Goal: Task Accomplishment & Management: Use online tool/utility

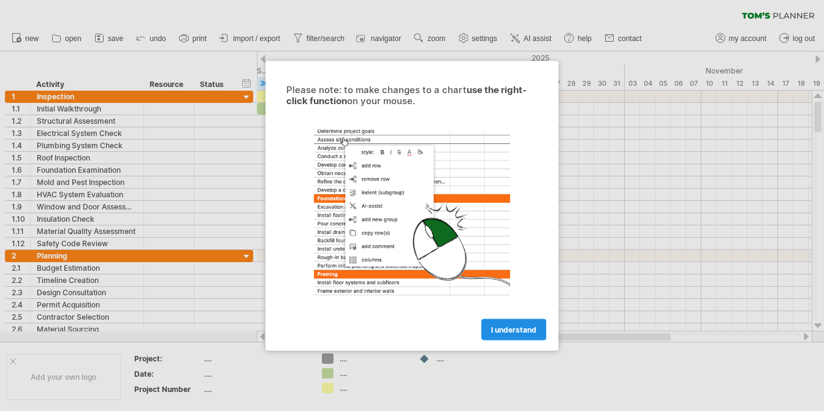
click at [515, 331] on span "I understand" at bounding box center [513, 329] width 45 height 9
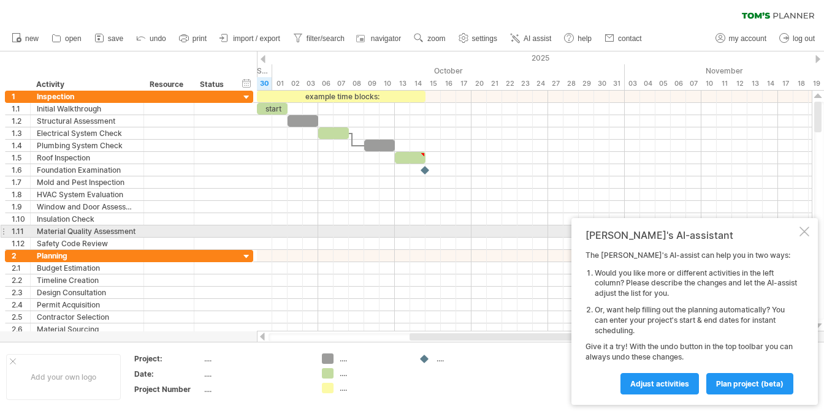
click at [803, 233] on div at bounding box center [805, 232] width 10 height 10
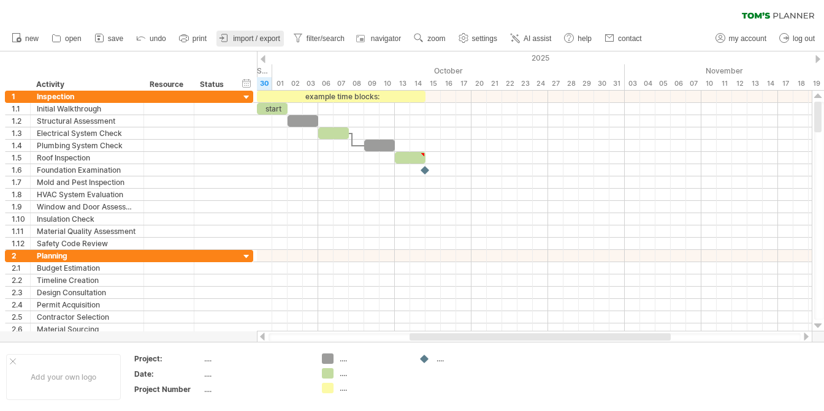
click at [250, 38] on span "import / export" at bounding box center [256, 38] width 47 height 9
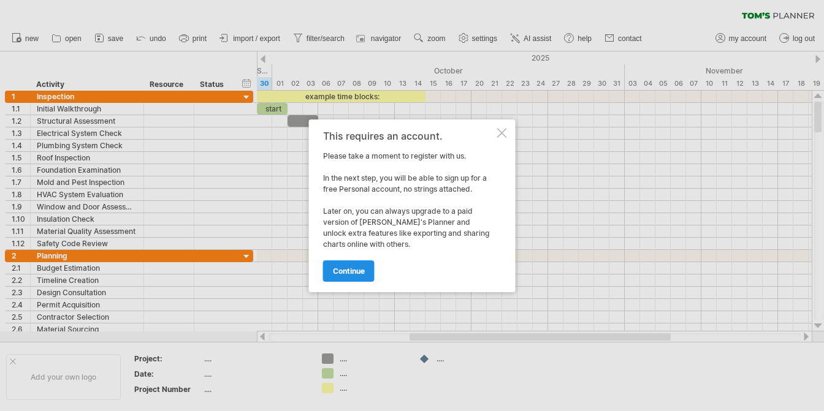
click at [351, 273] on span "continue" at bounding box center [349, 271] width 32 height 9
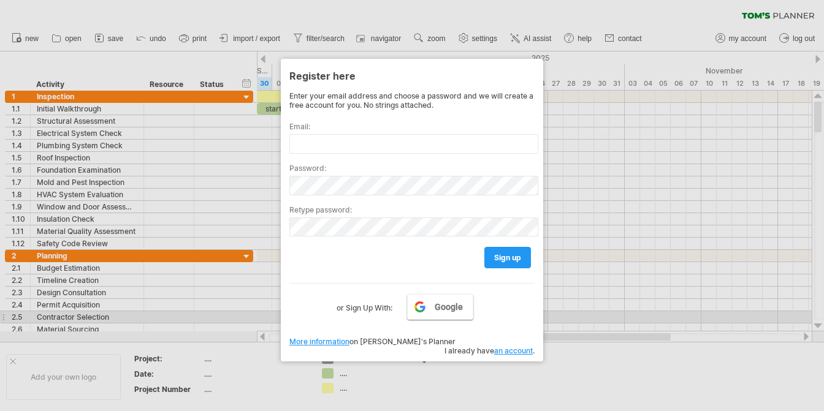
click at [434, 312] on link "Google" at bounding box center [440, 307] width 66 height 26
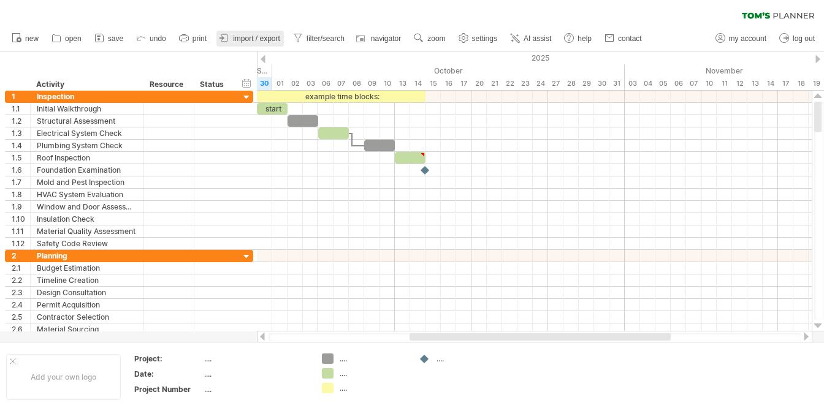
click at [219, 37] on icon at bounding box center [224, 38] width 12 height 12
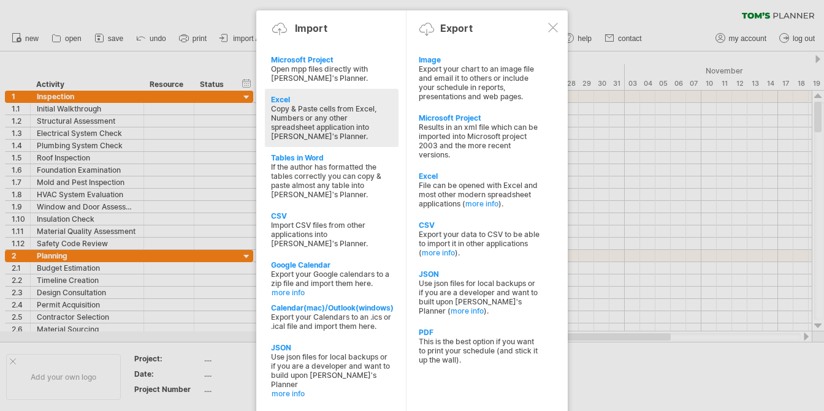
click at [333, 118] on div "Copy & Paste cells from Excel, Numbers or any other spreadsheet application int…" at bounding box center [331, 122] width 121 height 37
type textarea "**********"
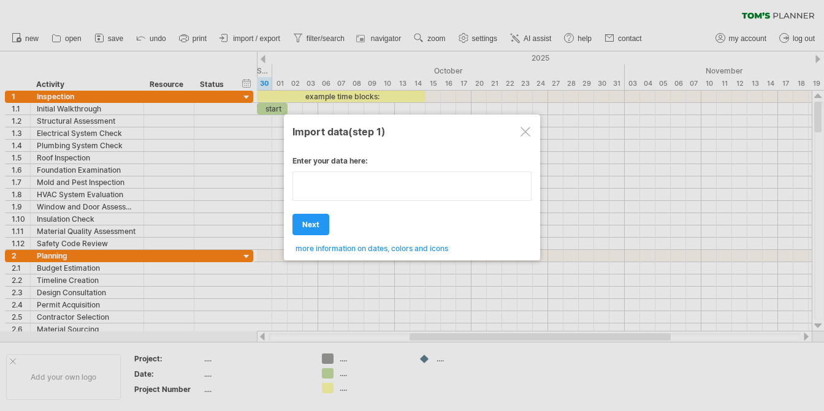
click at [383, 196] on textarea at bounding box center [412, 186] width 239 height 29
type textarea "**********"
click at [527, 127] on div at bounding box center [526, 132] width 10 height 10
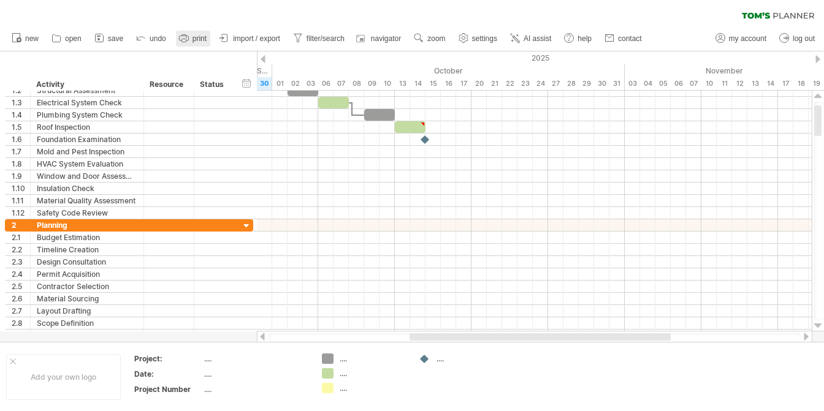
click at [196, 43] on link "print" at bounding box center [193, 39] width 34 height 16
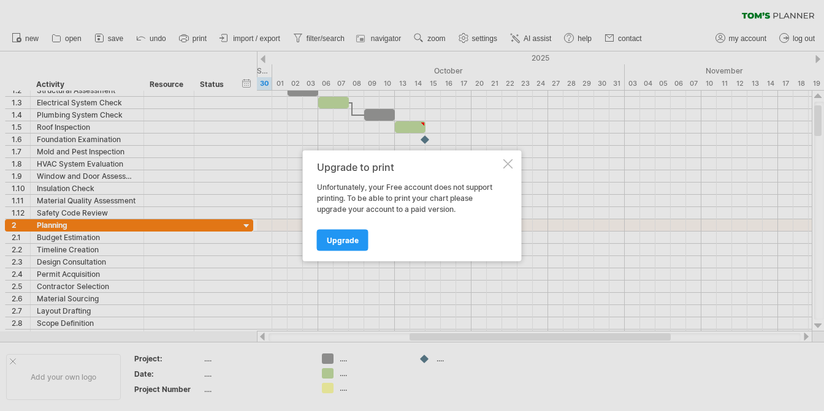
click at [508, 163] on div at bounding box center [508, 164] width 10 height 10
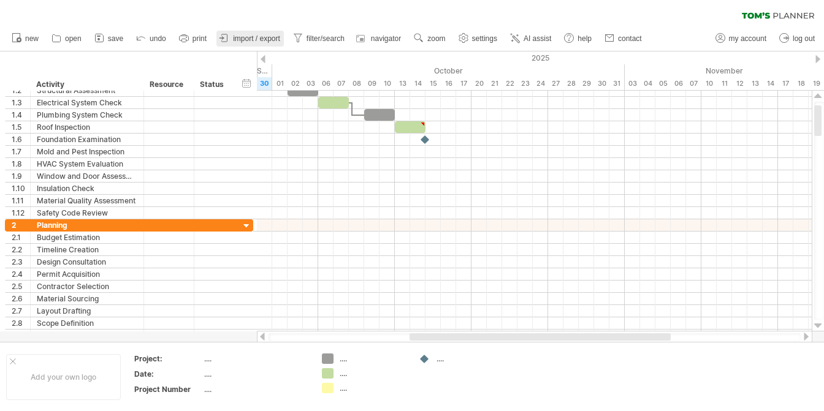
click at [238, 34] on span "import / export" at bounding box center [256, 38] width 47 height 9
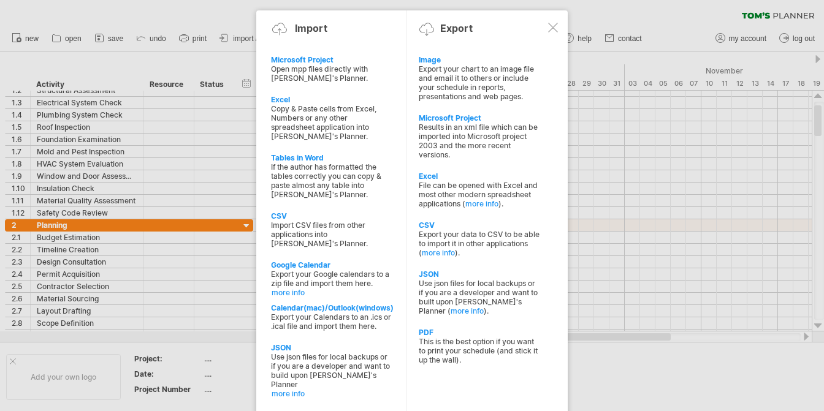
click at [551, 26] on div at bounding box center [553, 28] width 10 height 10
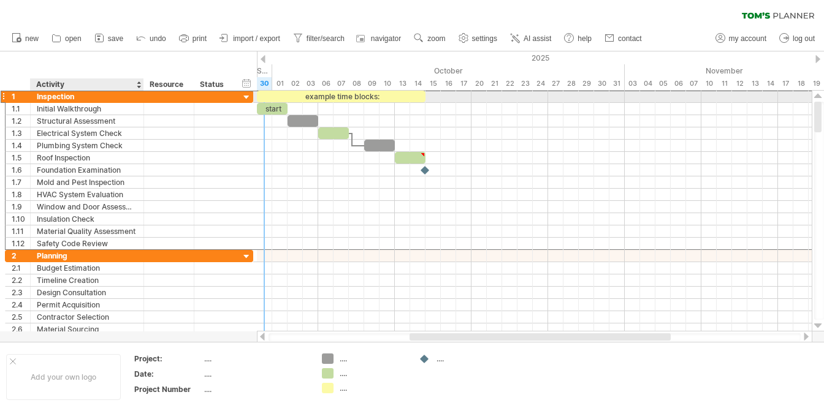
click at [72, 98] on div "Inspection" at bounding box center [87, 97] width 101 height 12
click at [72, 98] on input "**********" at bounding box center [87, 97] width 101 height 12
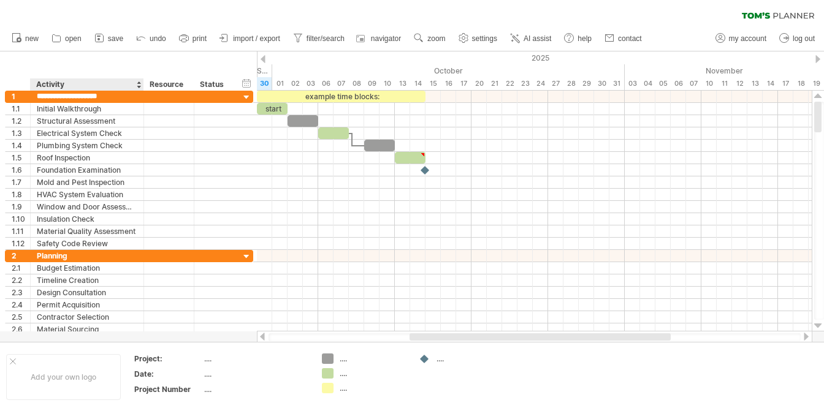
type input "******"
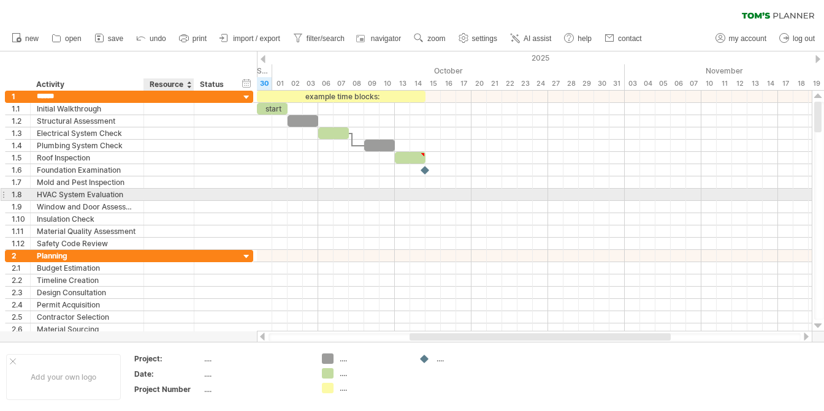
click at [184, 191] on div at bounding box center [168, 195] width 37 height 12
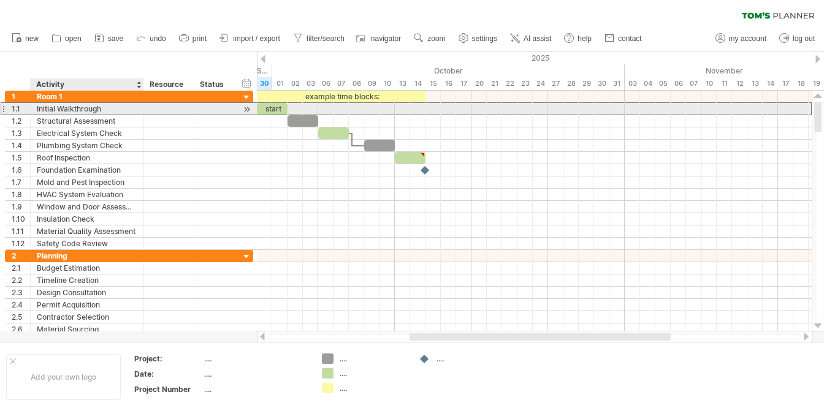
click at [110, 110] on div "Initial Walkthrough" at bounding box center [87, 109] width 101 height 12
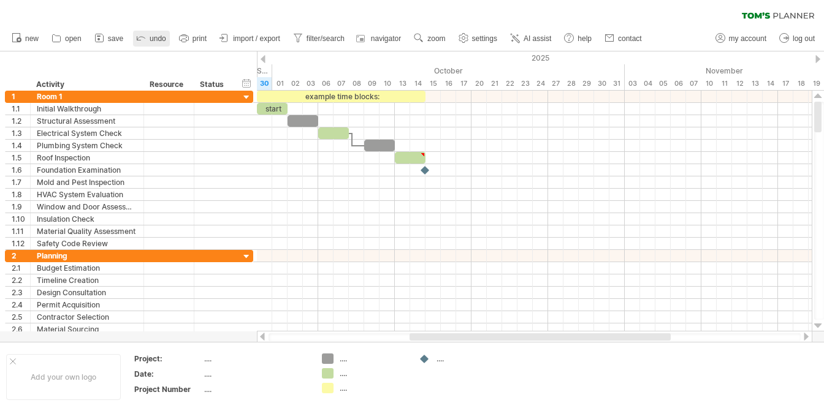
click at [152, 39] on span "undo" at bounding box center [158, 38] width 17 height 9
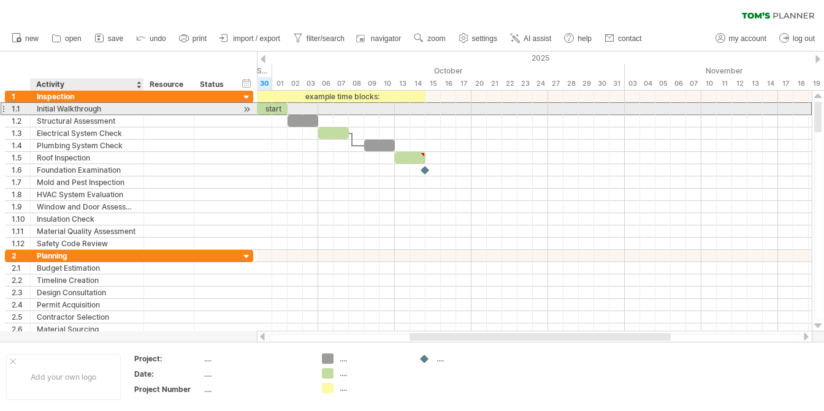
click at [100, 110] on div "Initial Walkthrough" at bounding box center [87, 109] width 101 height 12
click at [273, 107] on div "start" at bounding box center [272, 109] width 31 height 12
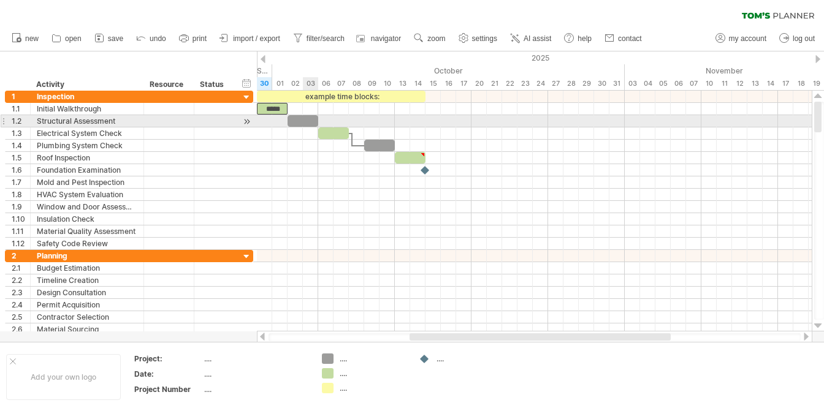
click at [307, 119] on div at bounding box center [303, 121] width 31 height 12
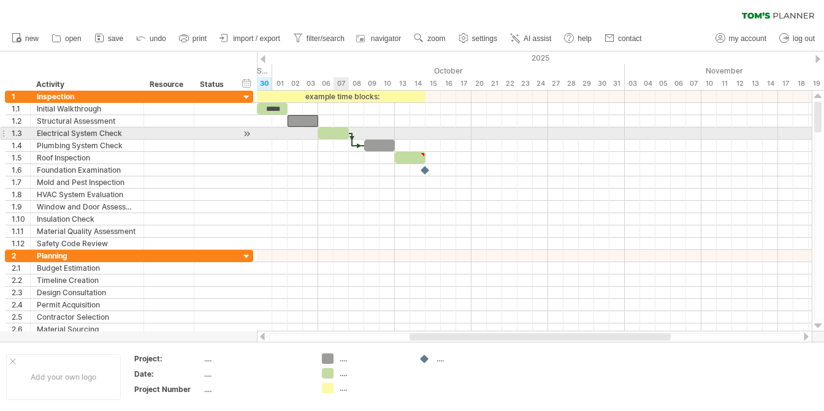
click at [341, 134] on div at bounding box center [333, 134] width 31 height 12
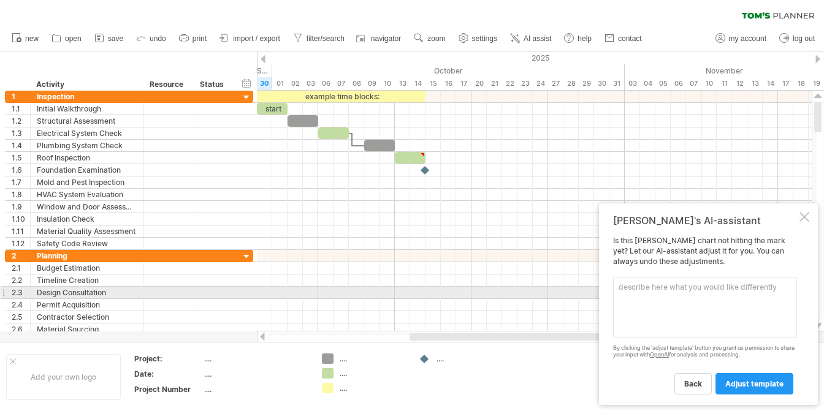
click at [678, 291] on textarea at bounding box center [705, 307] width 184 height 61
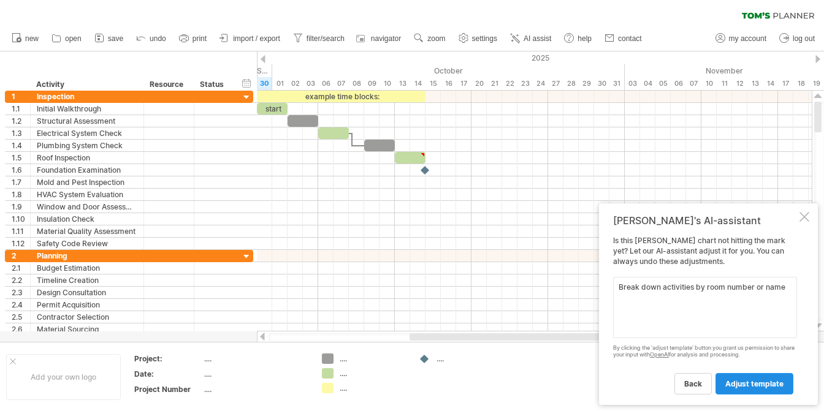
type textarea "Break down activities by room number or name"
click at [755, 380] on span "adjust template" at bounding box center [754, 384] width 58 height 9
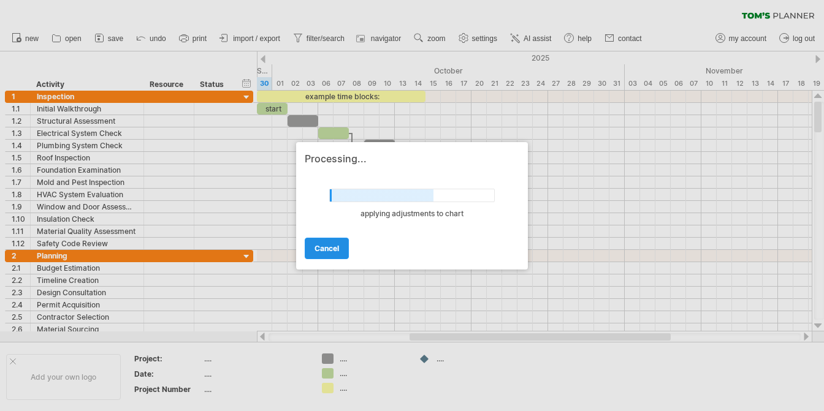
click at [327, 246] on span "cancel" at bounding box center [327, 248] width 25 height 9
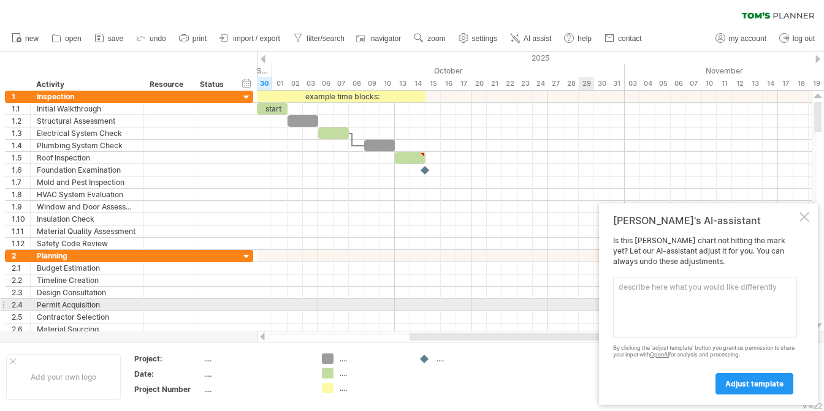
paste textarea "Create an excel spreadsheet for a 1 story home remodeling project of a house wi…"
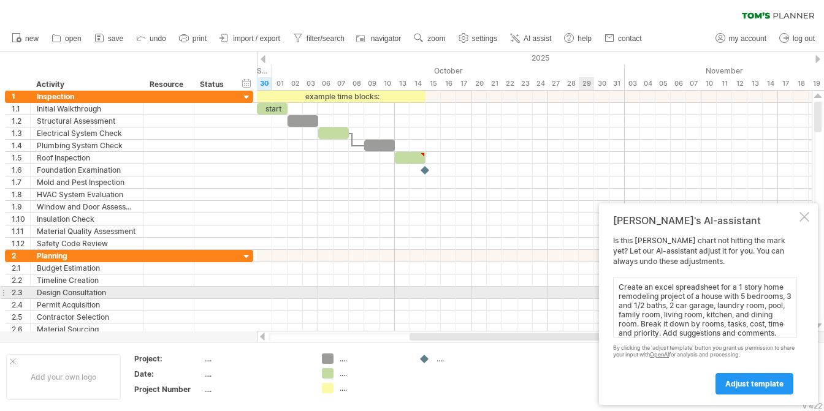
click at [716, 289] on textarea "Create an excel spreadsheet for a 1 story home remodeling project of a house wi…" at bounding box center [705, 307] width 184 height 61
drag, startPoint x: 719, startPoint y: 288, endPoint x: 646, endPoint y: 292, distance: 73.1
click at [647, 291] on textarea "Create an excel spreadsheet for a 1 story home remodeling project of a house wi…" at bounding box center [705, 307] width 184 height 61
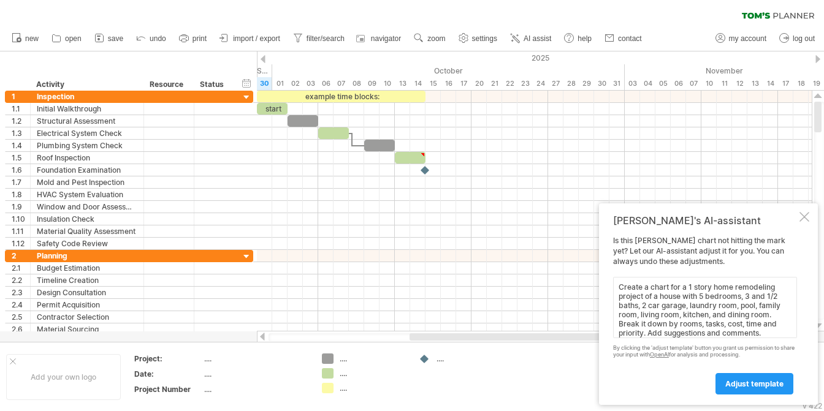
scroll to position [5, 0]
type textarea "Create a chart for a 1 story home remodeling project of a house with 5 bedrooms…"
click at [757, 385] on span "adjust template" at bounding box center [754, 384] width 58 height 9
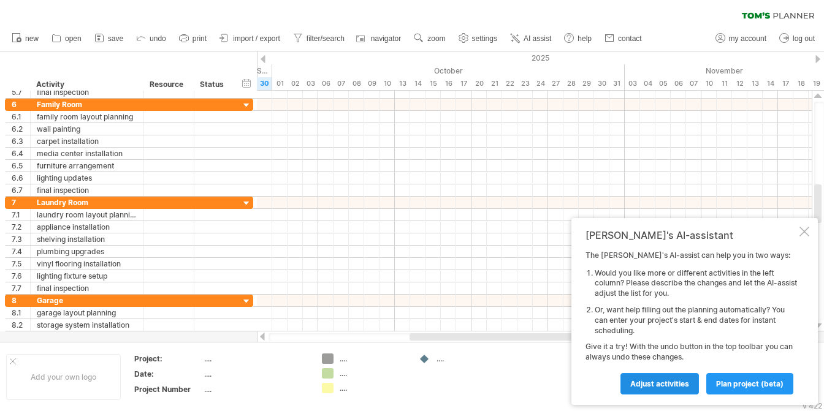
click at [665, 380] on span "Adjust activities" at bounding box center [659, 384] width 59 height 9
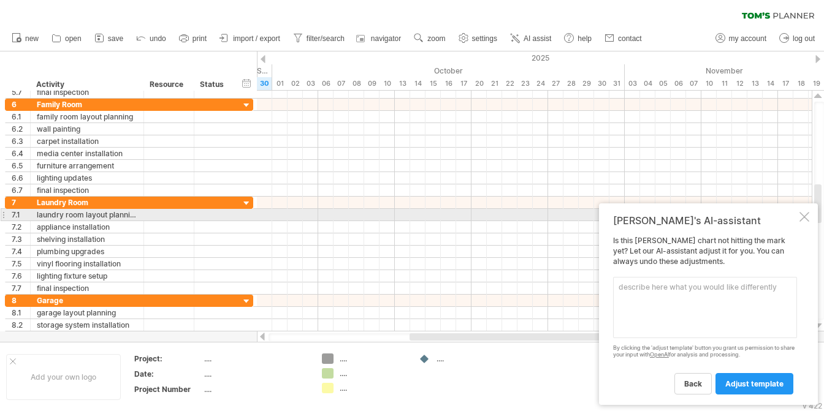
click at [804, 213] on div at bounding box center [805, 217] width 10 height 10
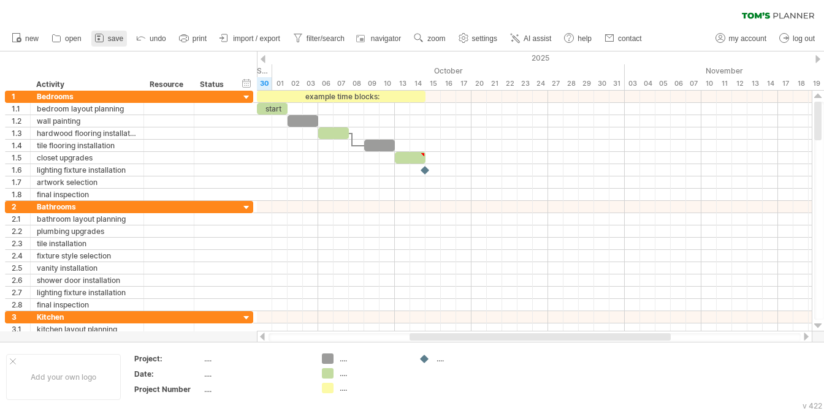
click at [115, 36] on span "save" at bounding box center [115, 38] width 15 height 9
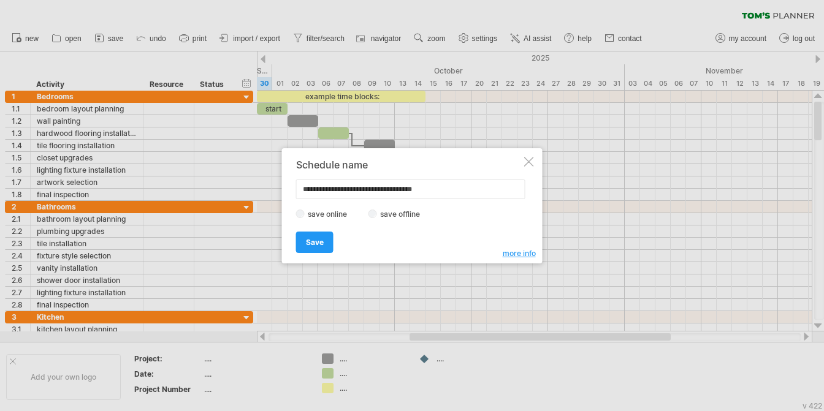
type input "**********"
click at [522, 255] on span "more info" at bounding box center [519, 253] width 33 height 9
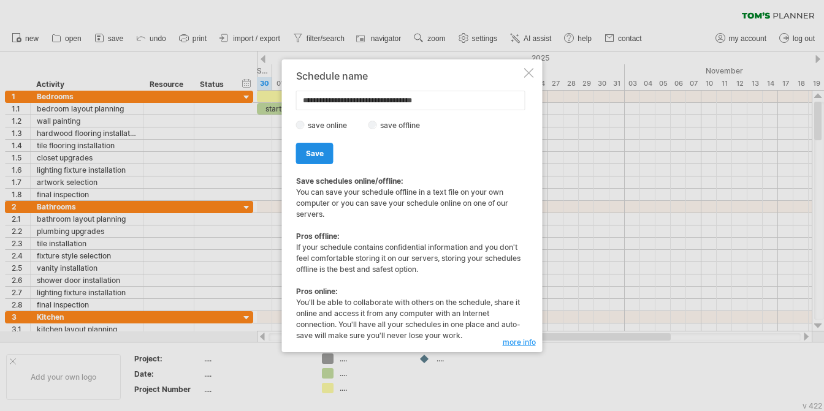
click at [312, 156] on span "Save" at bounding box center [315, 153] width 18 height 9
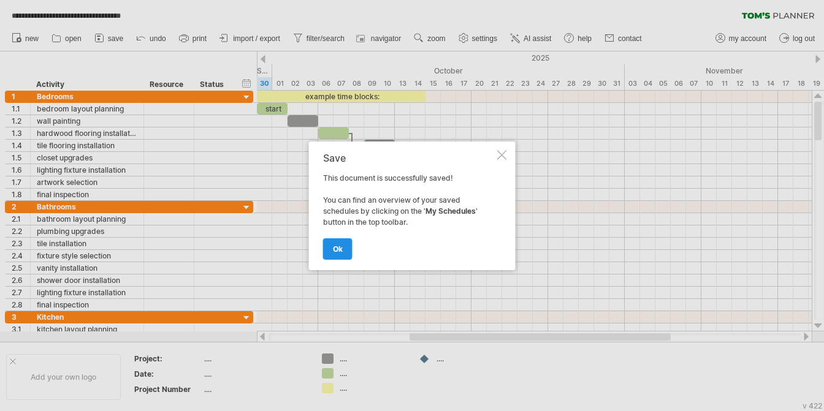
click at [344, 250] on link "ok" at bounding box center [337, 249] width 29 height 21
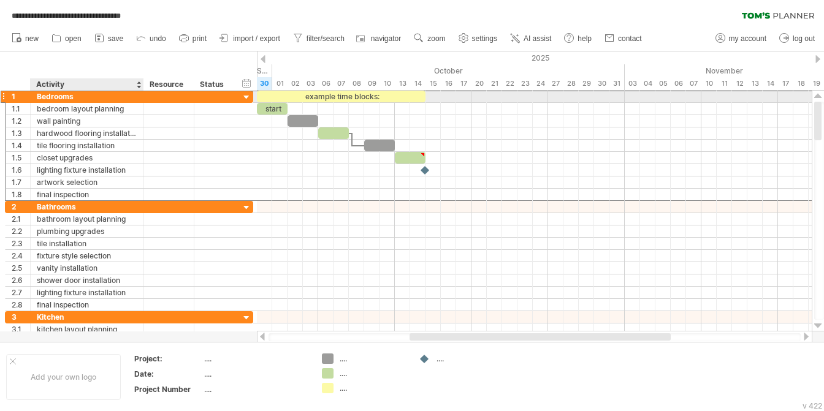
click at [72, 99] on div "Bedrooms" at bounding box center [87, 97] width 101 height 12
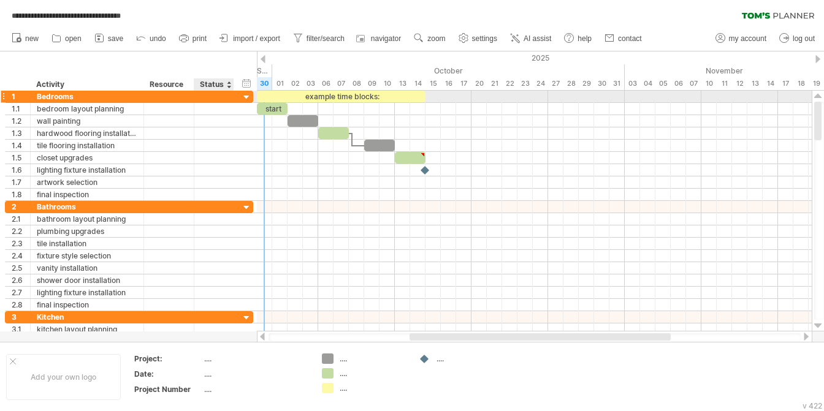
click at [246, 97] on div at bounding box center [247, 98] width 12 height 12
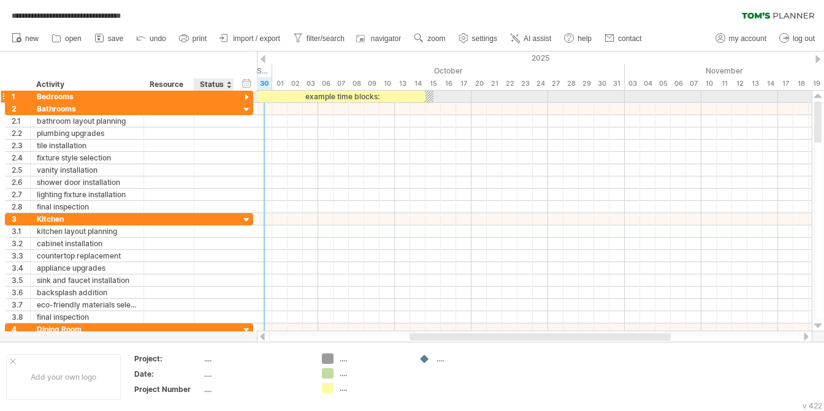
click at [246, 97] on div at bounding box center [247, 98] width 12 height 12
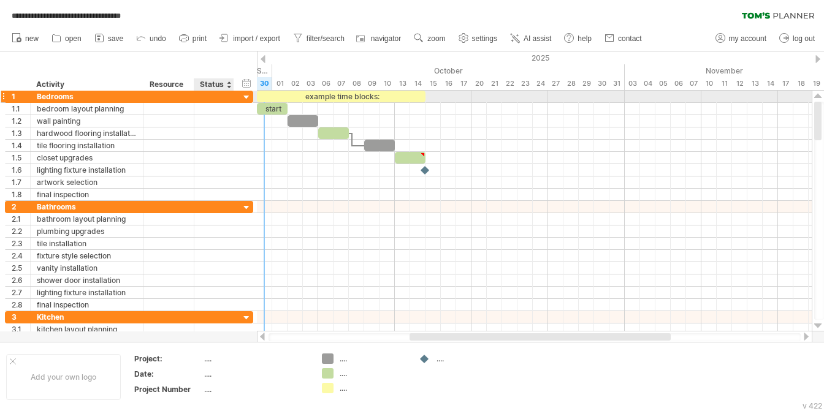
click at [246, 97] on div at bounding box center [247, 98] width 12 height 12
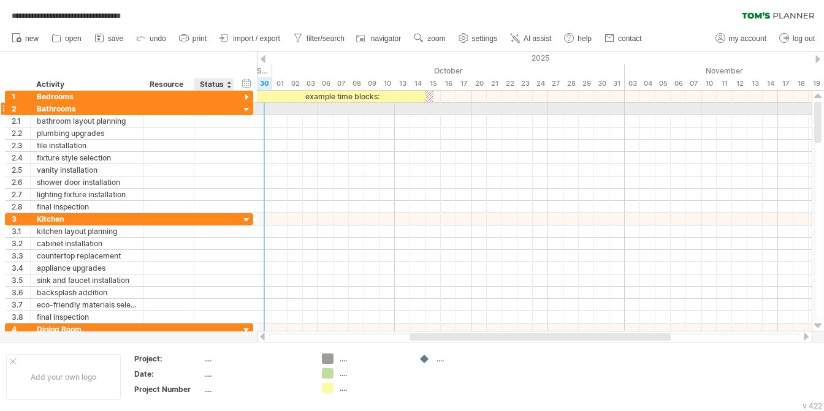
click at [248, 110] on div at bounding box center [247, 110] width 12 height 12
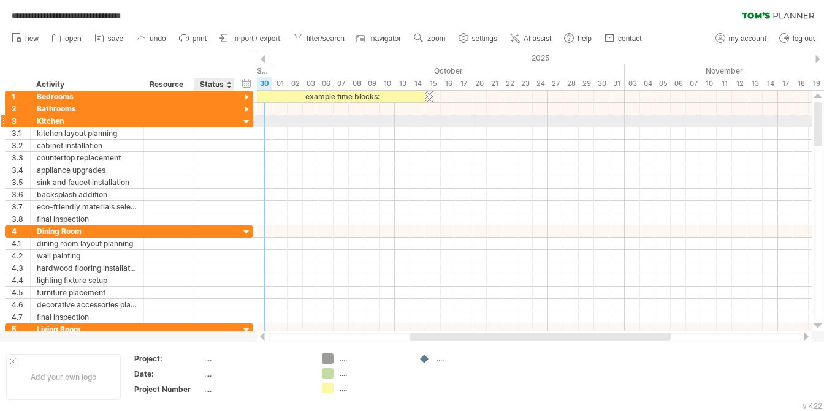
click at [245, 123] on div at bounding box center [247, 123] width 12 height 12
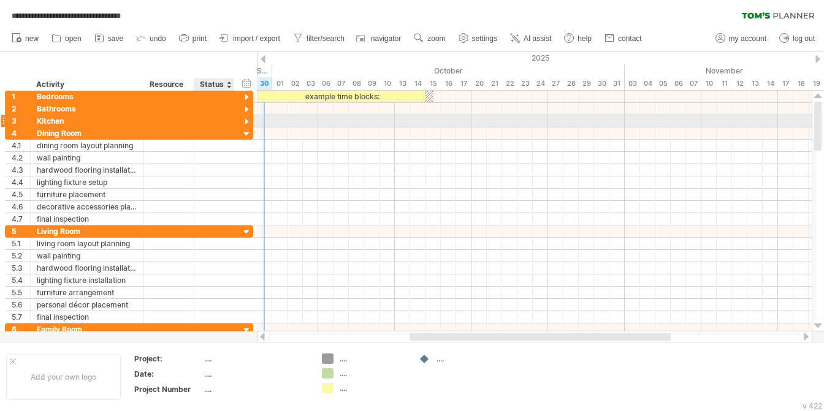
click at [245, 123] on div at bounding box center [247, 123] width 12 height 12
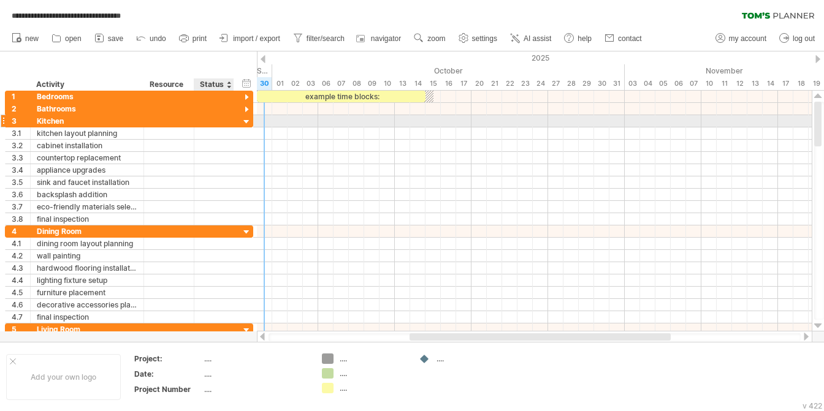
click at [245, 123] on div at bounding box center [247, 123] width 12 height 12
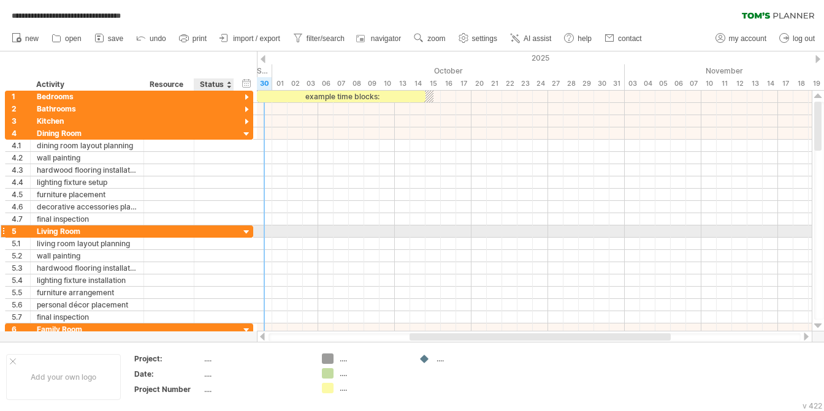
click at [245, 229] on div at bounding box center [247, 233] width 12 height 12
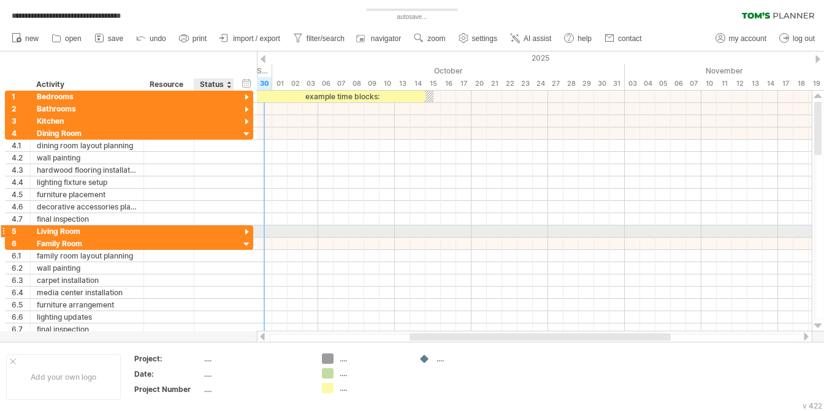
click at [245, 229] on div at bounding box center [247, 233] width 12 height 12
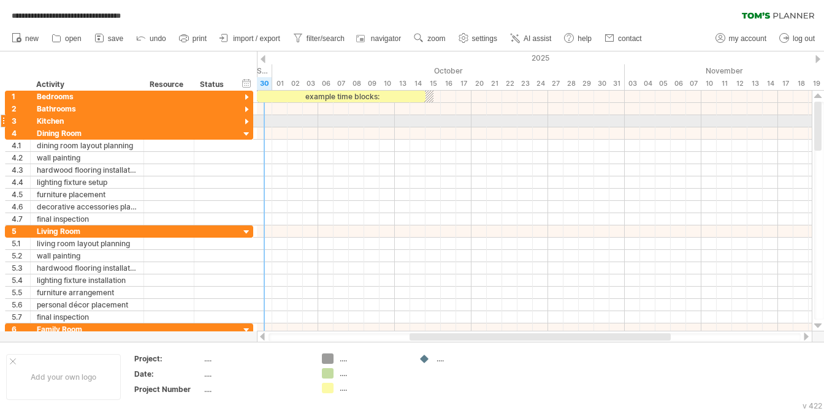
click at [247, 121] on div at bounding box center [247, 123] width 12 height 12
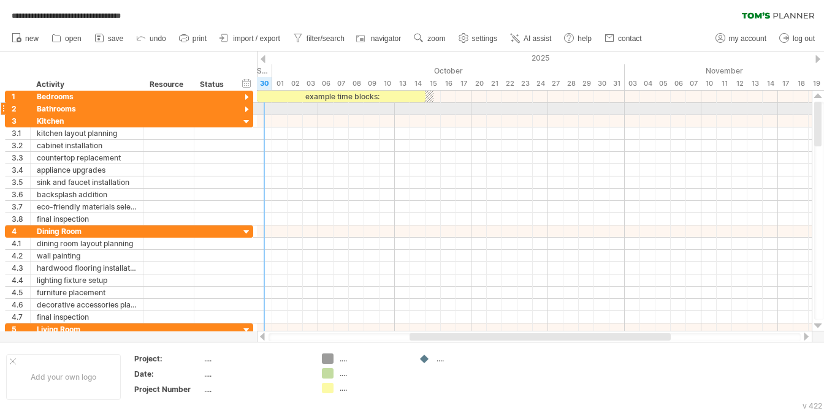
click at [245, 107] on div at bounding box center [247, 110] width 12 height 12
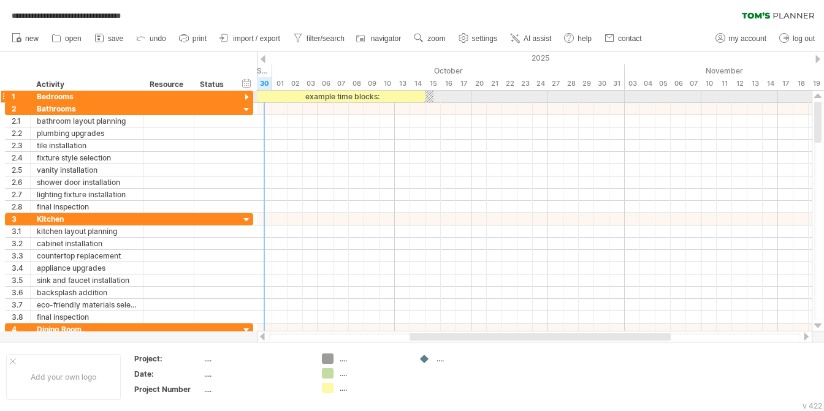
click at [248, 98] on div at bounding box center [247, 98] width 12 height 12
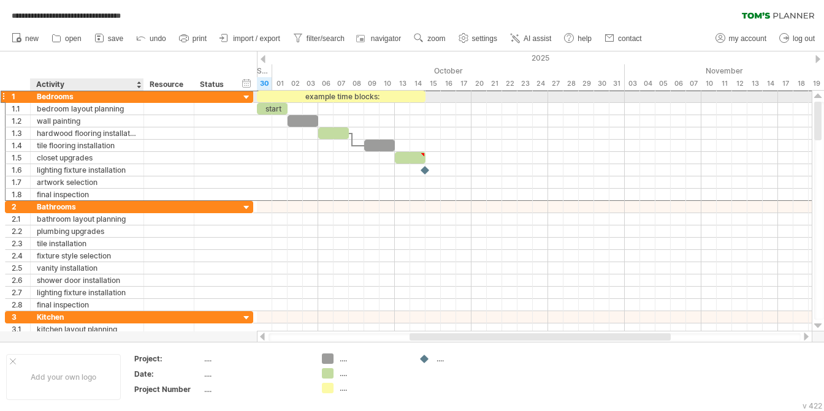
click at [74, 98] on div "Bedrooms" at bounding box center [87, 97] width 101 height 12
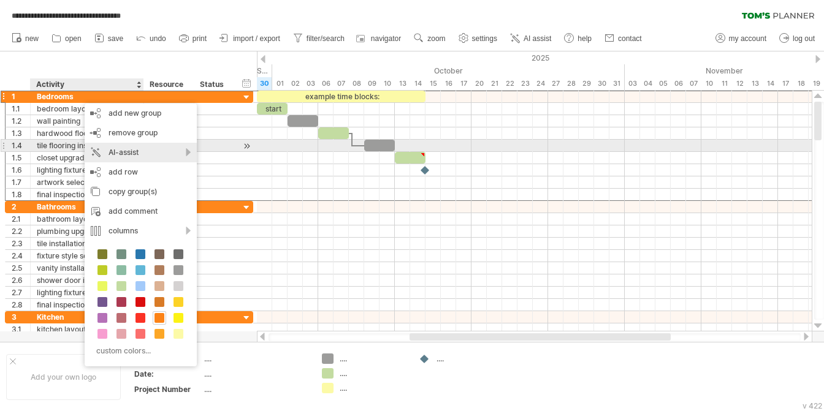
click at [184, 151] on div "AI-assist" at bounding box center [141, 153] width 112 height 20
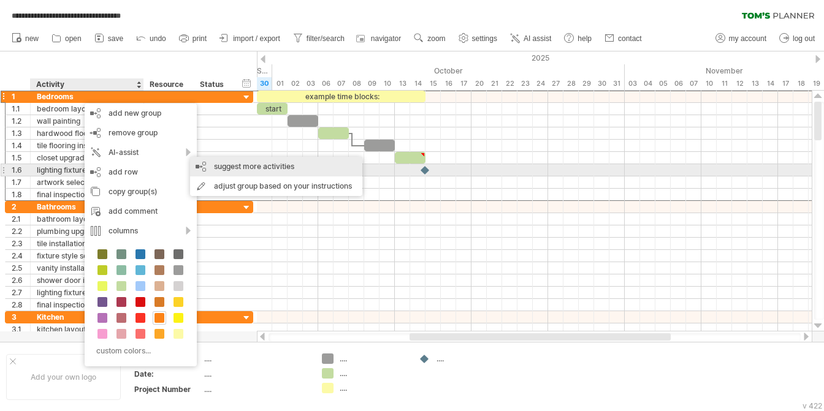
click at [253, 169] on div "suggest more activities" at bounding box center [276, 167] width 172 height 20
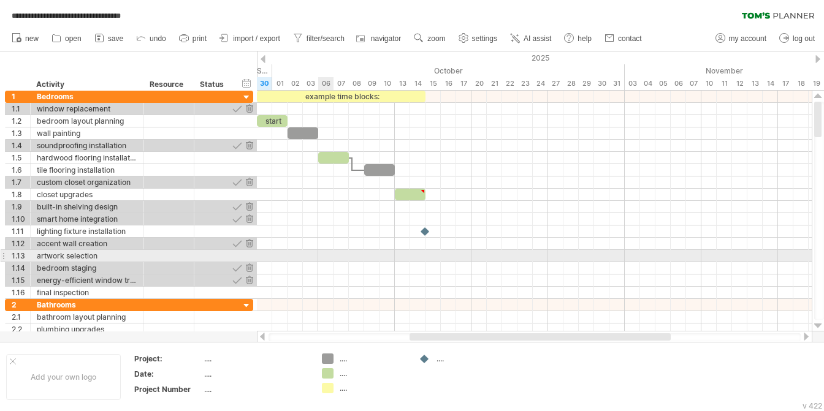
click at [331, 258] on div at bounding box center [534, 256] width 555 height 12
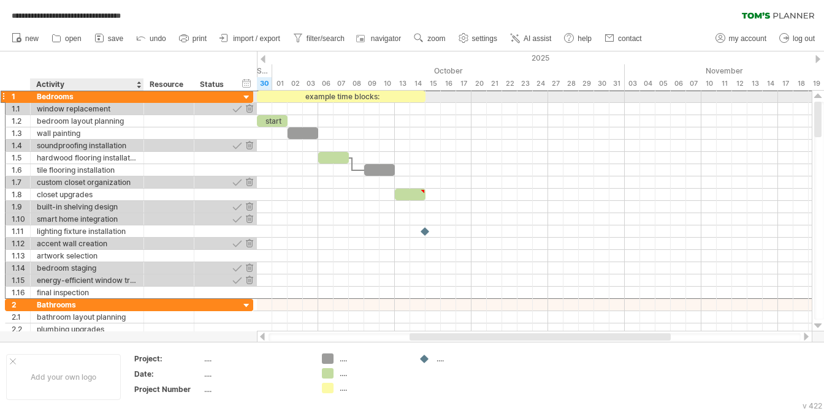
click at [118, 97] on div "Bedrooms" at bounding box center [87, 97] width 101 height 12
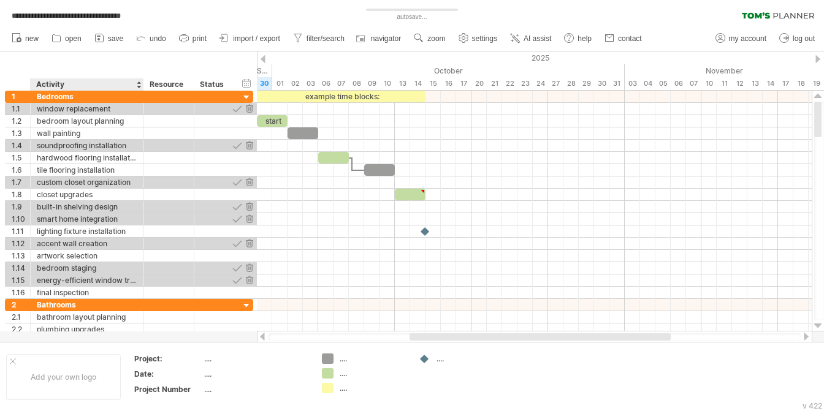
click at [52, 80] on div "Activity" at bounding box center [86, 84] width 101 height 12
click at [101, 65] on div "hide start/end/duration show start/end/duration ******** Activity ******** Reso…" at bounding box center [128, 71] width 257 height 39
click at [534, 41] on span "AI assist" at bounding box center [538, 38] width 28 height 9
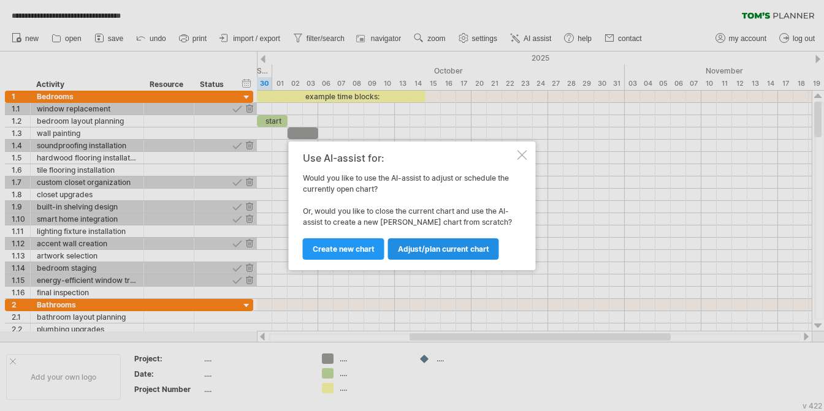
click at [408, 250] on span "Adjust/plan current chart" at bounding box center [443, 249] width 91 height 9
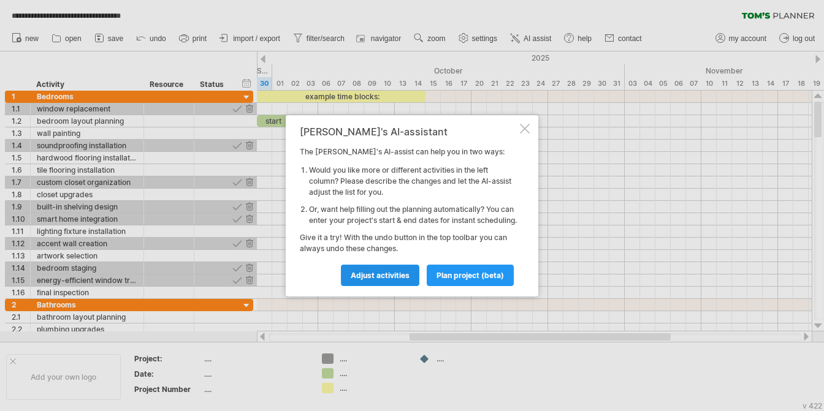
click at [397, 280] on span "Adjust activities" at bounding box center [380, 275] width 59 height 9
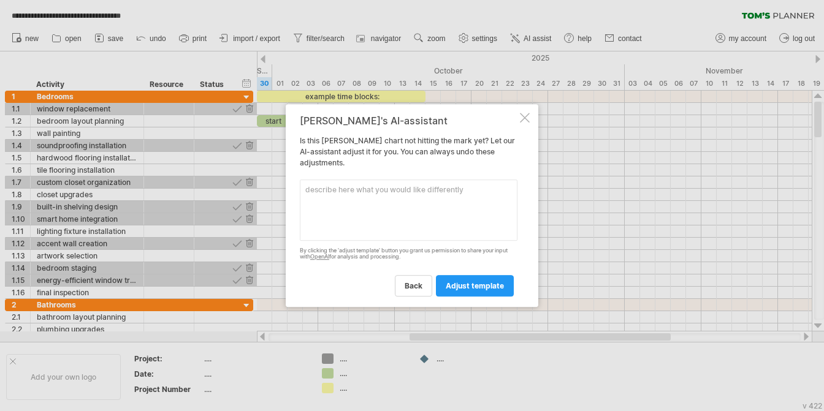
click at [438, 205] on textarea at bounding box center [409, 210] width 218 height 61
type textarea "Each activity must have a room name"
click at [467, 291] on link "adjust template" at bounding box center [475, 285] width 78 height 21
